Goal: Information Seeking & Learning: Learn about a topic

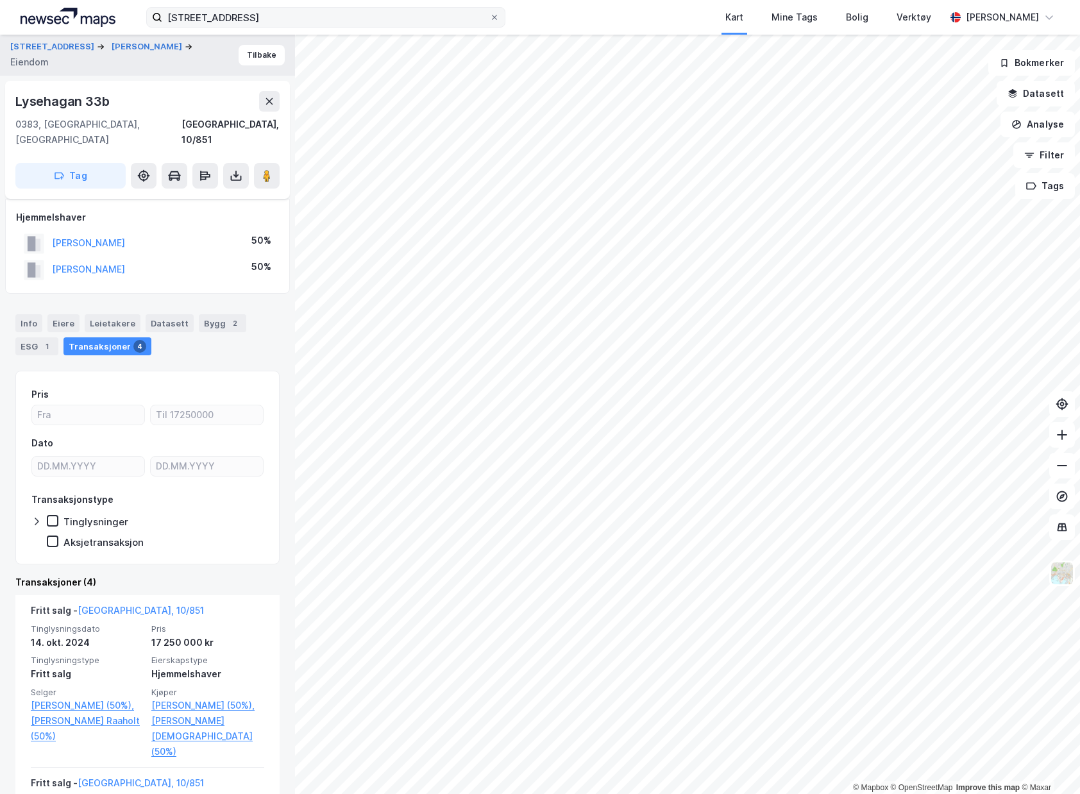
click at [298, 34] on div "jenshaugveien 31 Kart Mine Tags Bolig Verktøy Emil Solheim © Mapbox © OpenStree…" at bounding box center [540, 397] width 1080 height 794
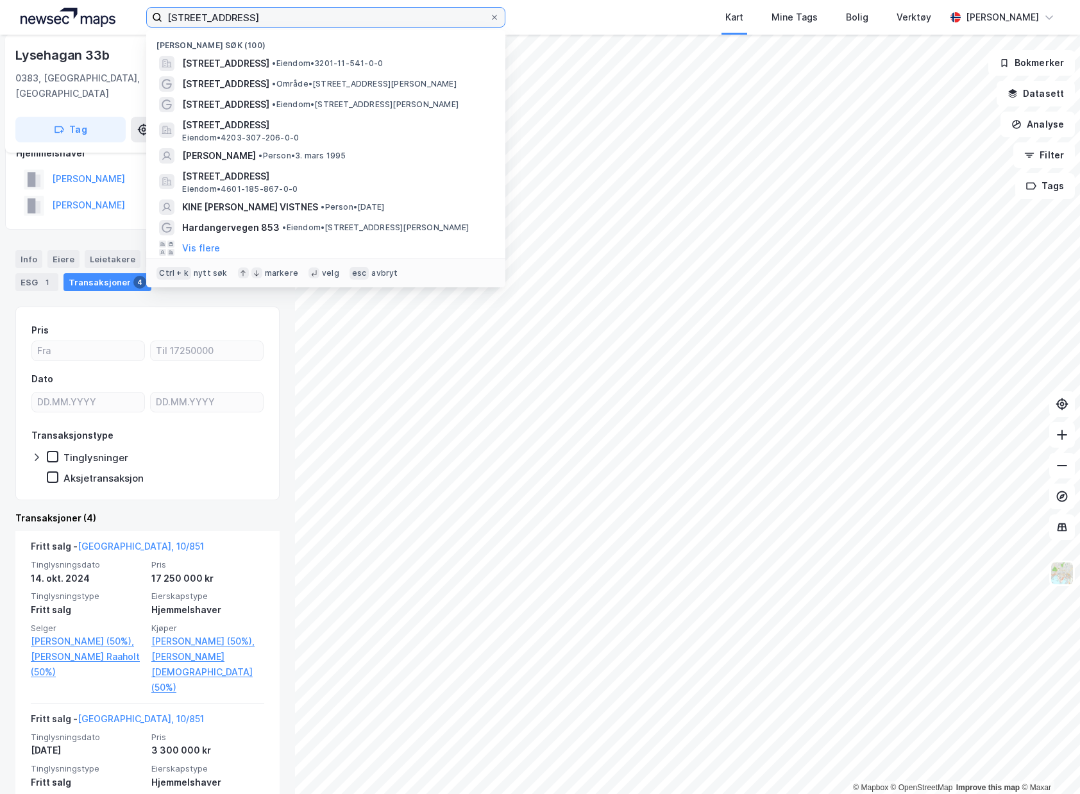
drag, startPoint x: 301, startPoint y: 25, endPoint x: 34, endPoint y: 19, distance: 267.4
click at [34, 19] on div "jenshaugveien 31 Nylige søk (100) Jenshaugveien 31, 1363, HØVIK, BÆRUM • Eiendo…" at bounding box center [540, 17] width 1080 height 35
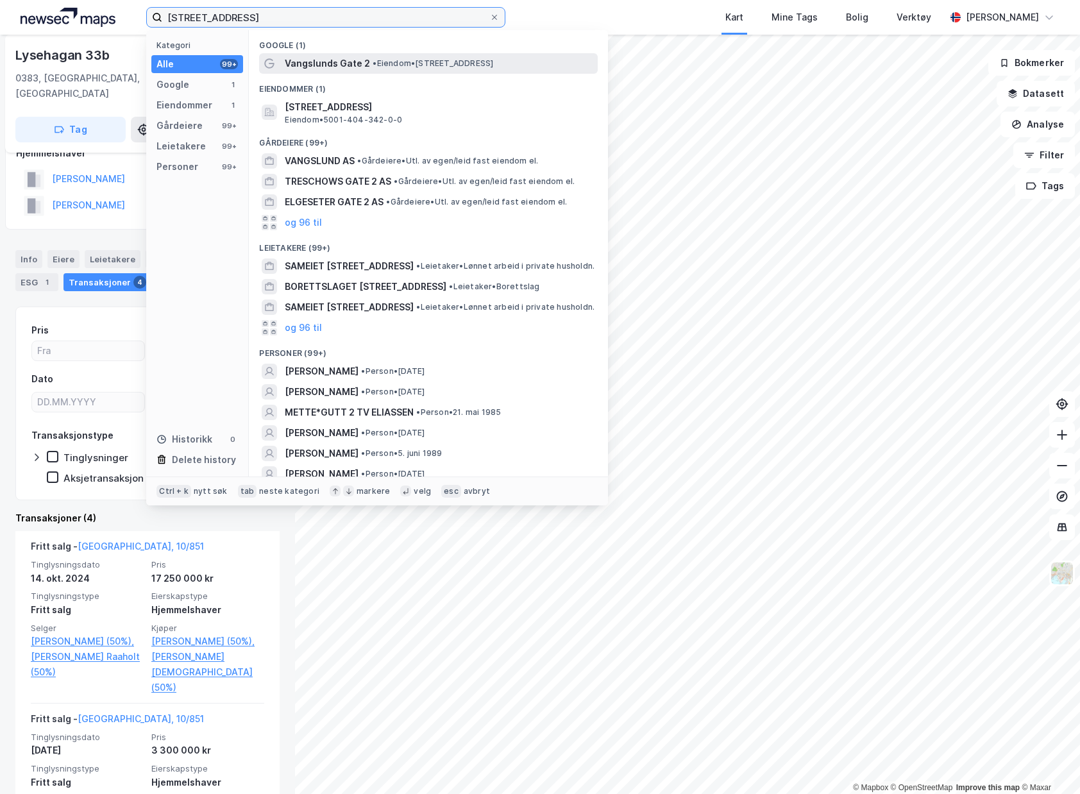
type input "[STREET_ADDRESS]"
click at [337, 64] on span "Vangslunds Gate 2" at bounding box center [327, 63] width 85 height 15
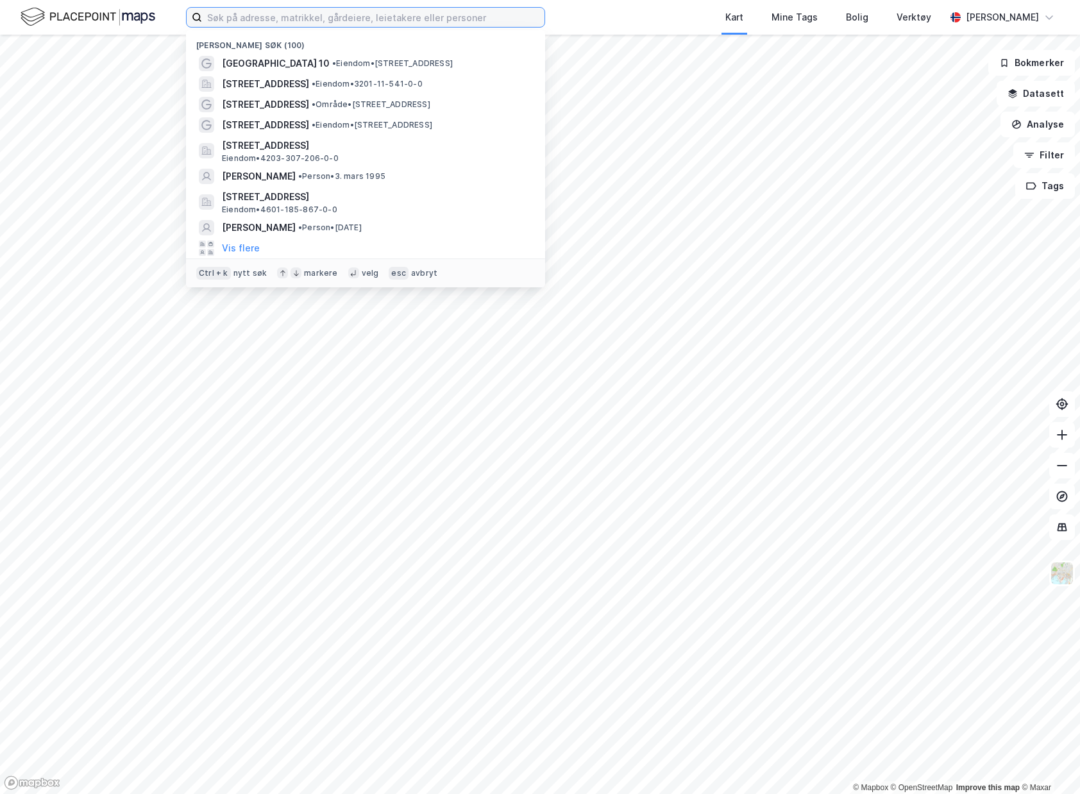
click at [373, 23] on input at bounding box center [373, 17] width 342 height 19
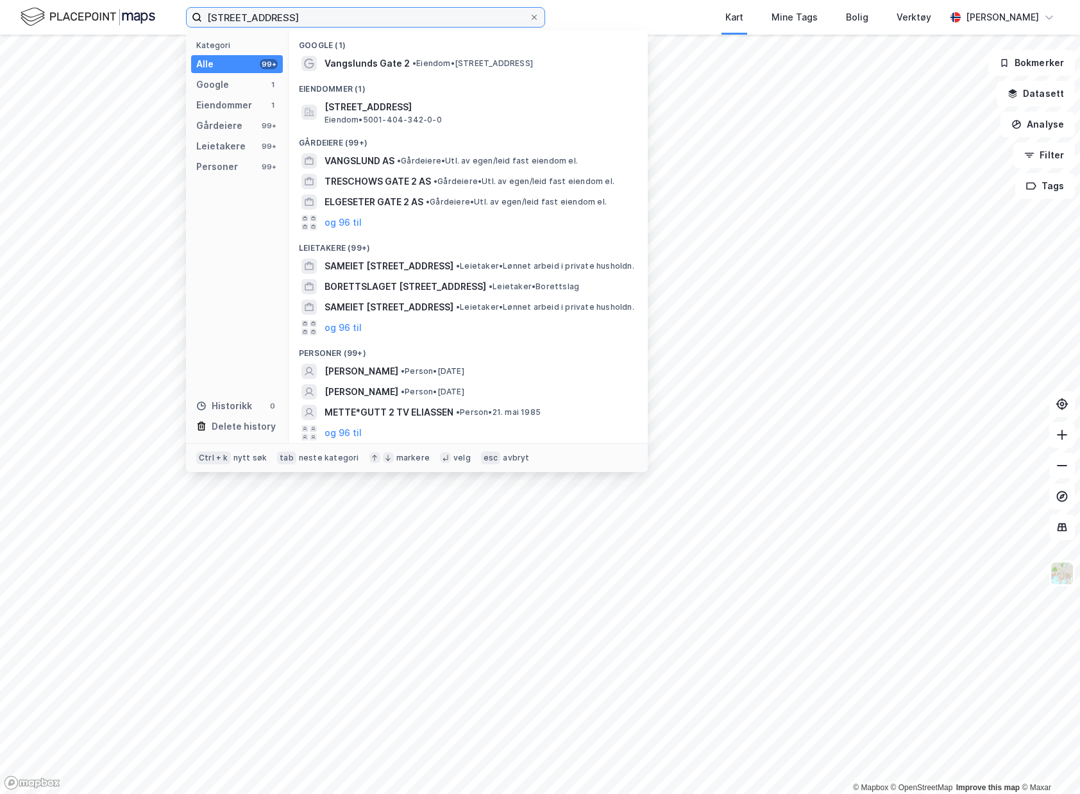
click at [261, 15] on input "[STREET_ADDRESS]" at bounding box center [365, 17] width 327 height 19
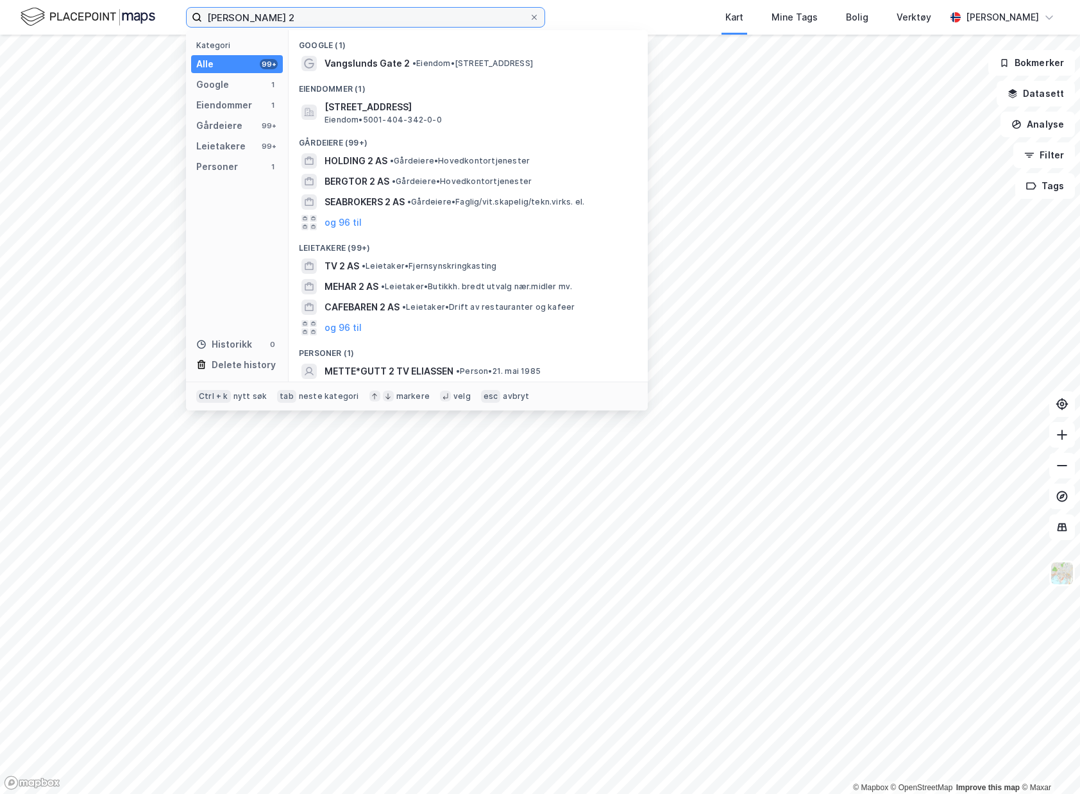
drag, startPoint x: 318, startPoint y: 19, endPoint x: 6, endPoint y: 3, distance: 312.0
click at [10, 4] on div "[PERSON_NAME] 2 Kategori Alle 99+ Google 1 Eiendommer 1 Gårdeiere 99+ Leietaker…" at bounding box center [540, 17] width 1080 height 35
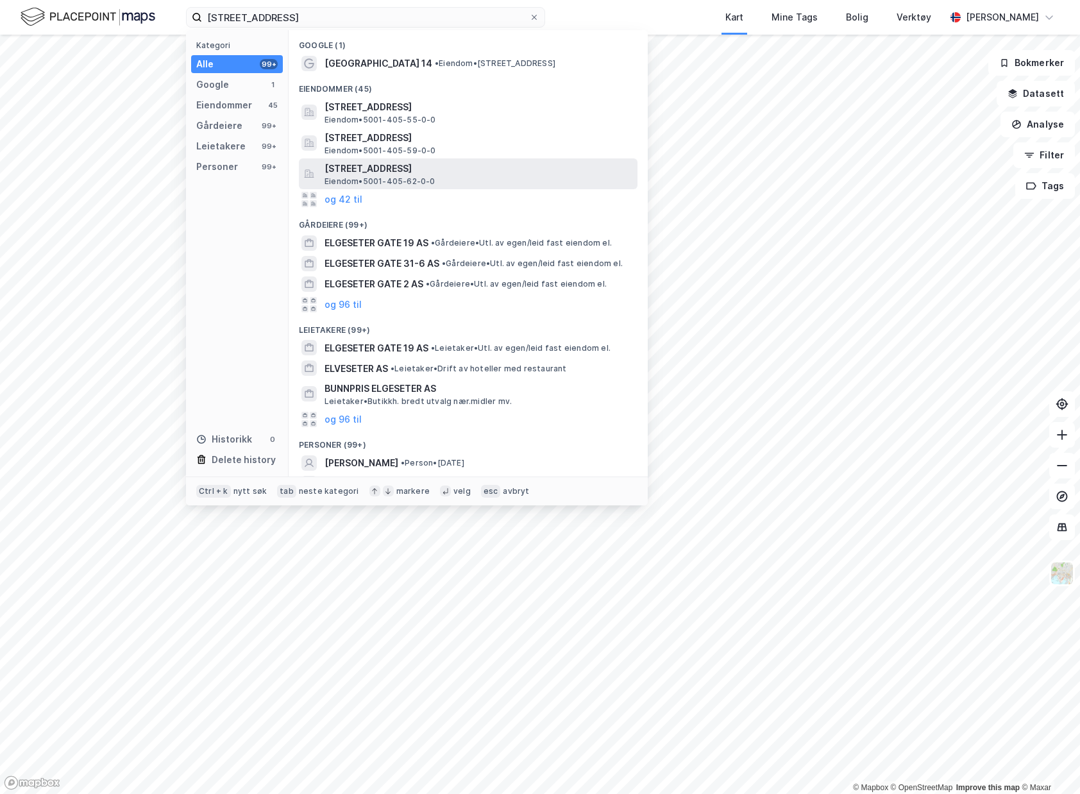
click at [512, 180] on div "[STREET_ADDRESS] Eiendom • 5001-405-62-0-0" at bounding box center [479, 174] width 310 height 26
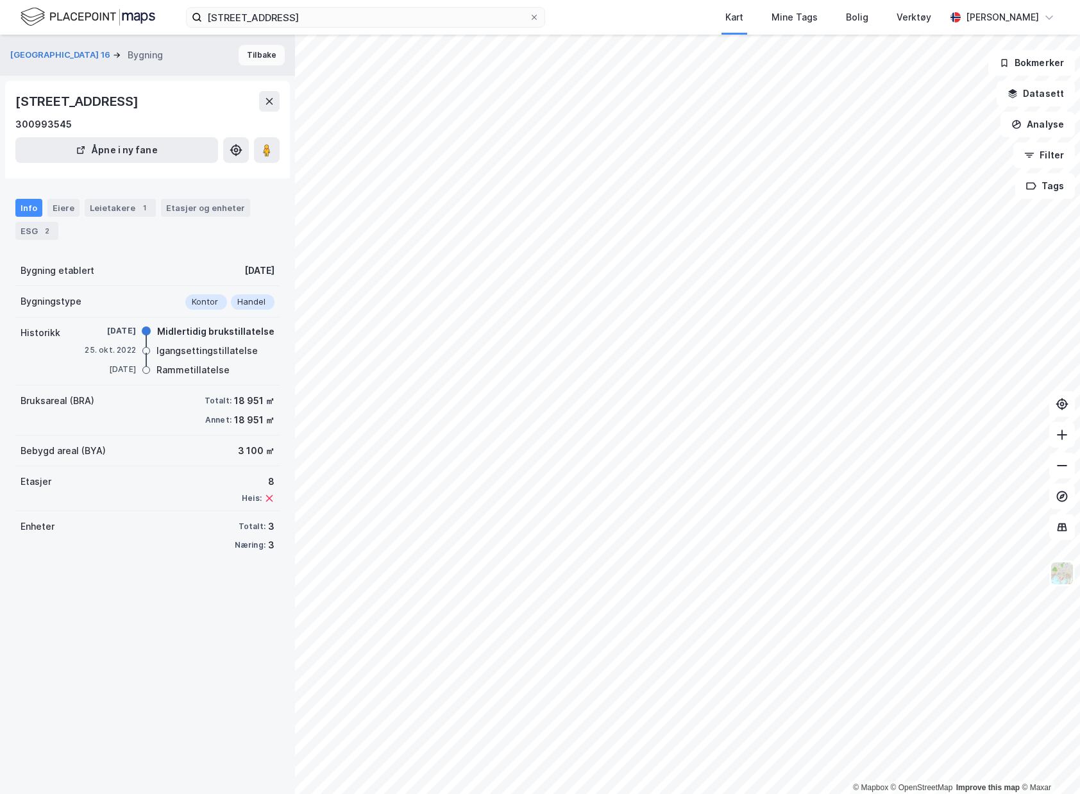
click at [253, 53] on button "Tilbake" at bounding box center [261, 55] width 46 height 21
click at [260, 101] on button at bounding box center [269, 101] width 21 height 21
click at [270, 93] on button at bounding box center [269, 101] width 21 height 21
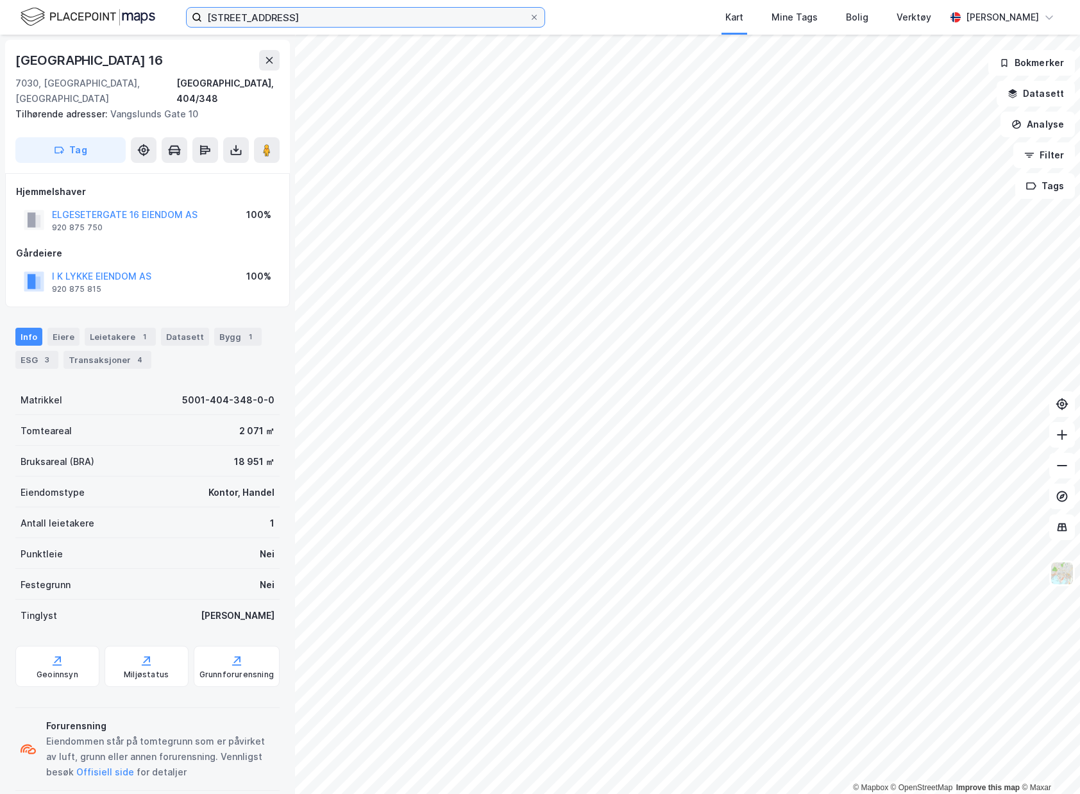
drag, startPoint x: 315, startPoint y: 19, endPoint x: 42, endPoint y: -2, distance: 274.5
click at [42, 0] on html "elgeseter gate 14 Kart Mine Tags Bolig Verktøy [PERSON_NAME] © Mapbox © OpenStr…" at bounding box center [540, 397] width 1080 height 794
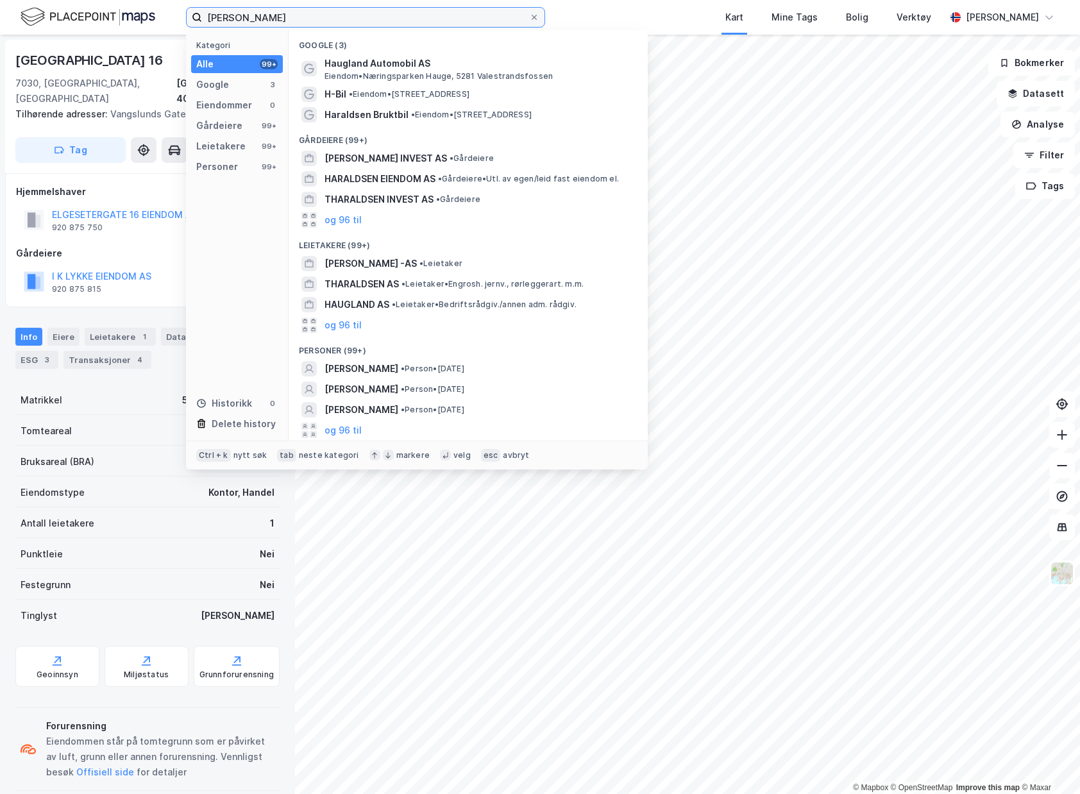
type input "[PERSON_NAME]"
click at [57, 14] on img at bounding box center [88, 17] width 135 height 22
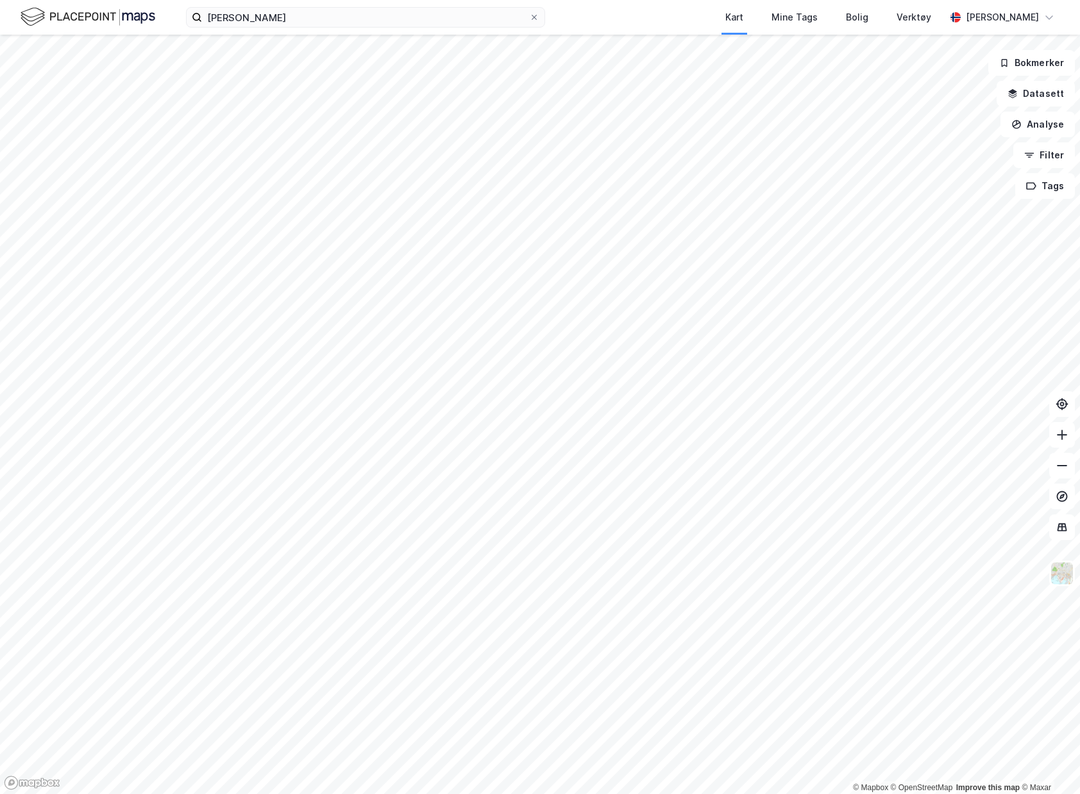
click at [108, 15] on img at bounding box center [88, 17] width 135 height 22
click at [110, 15] on img at bounding box center [88, 17] width 135 height 22
click at [145, 16] on img at bounding box center [88, 17] width 135 height 22
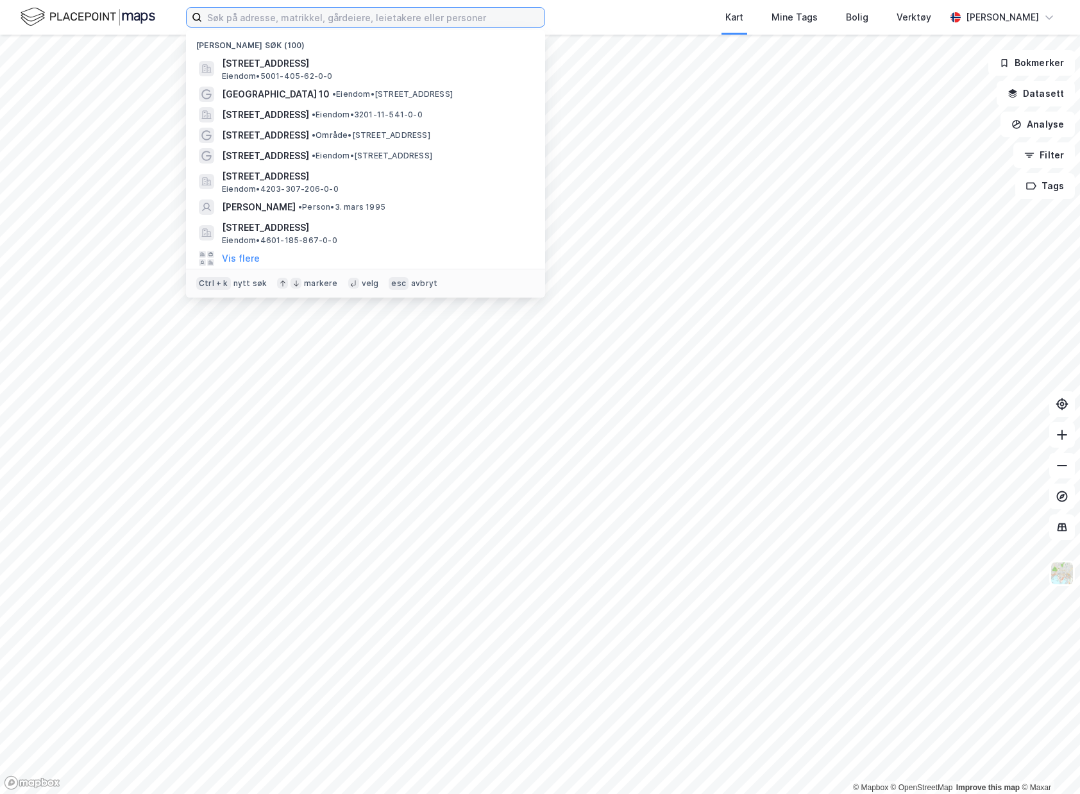
click at [415, 21] on input at bounding box center [373, 17] width 342 height 19
